Goal: Find specific page/section: Find specific page/section

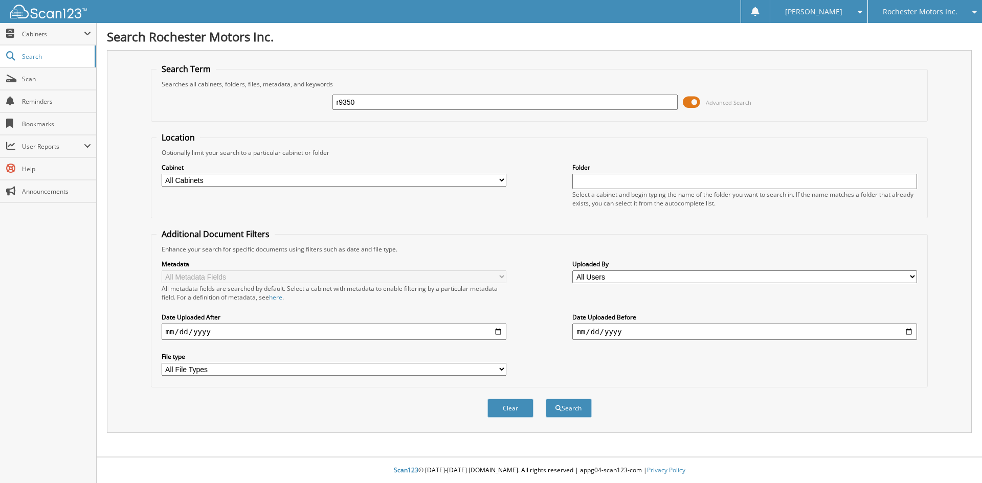
type input "r9350"
click at [545, 399] on button "Search" at bounding box center [568, 408] width 46 height 19
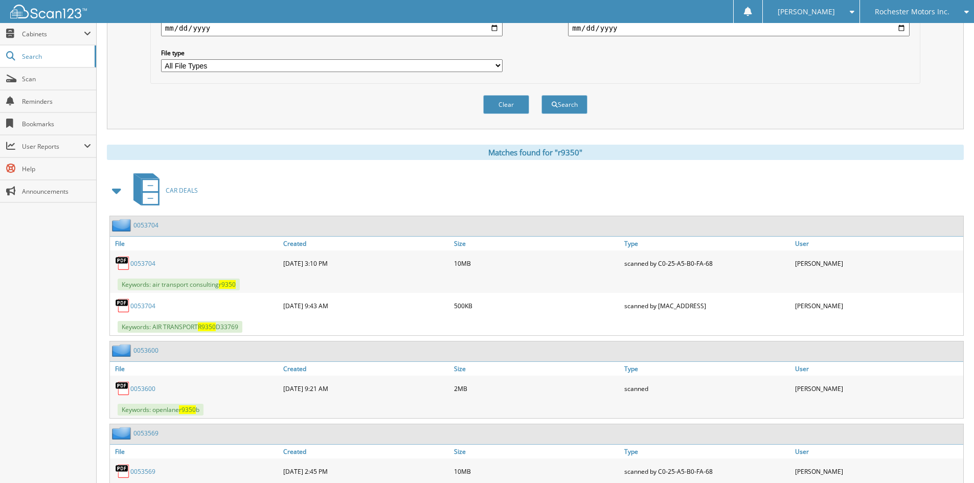
scroll to position [353, 0]
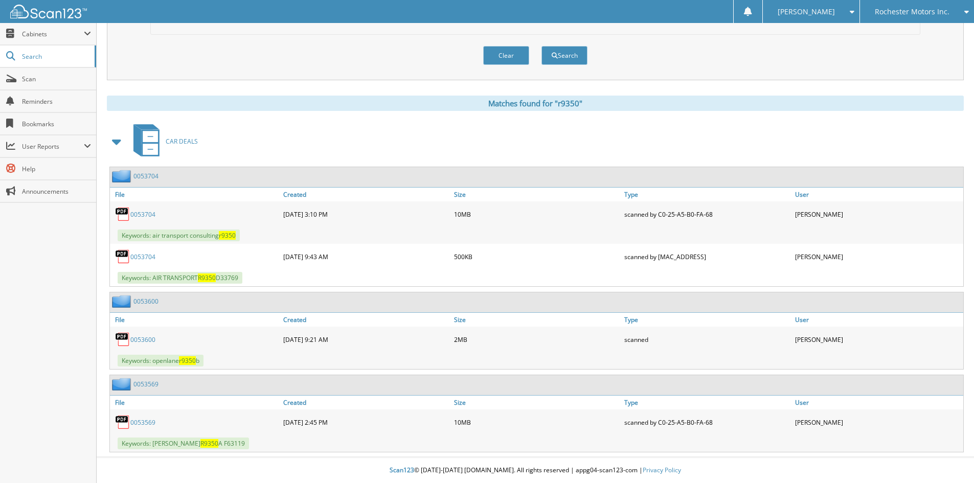
click at [146, 170] on div "0053704" at bounding box center [134, 176] width 49 height 13
click at [146, 173] on link "0053704" at bounding box center [145, 176] width 25 height 9
